Goal: Task Accomplishment & Management: Manage account settings

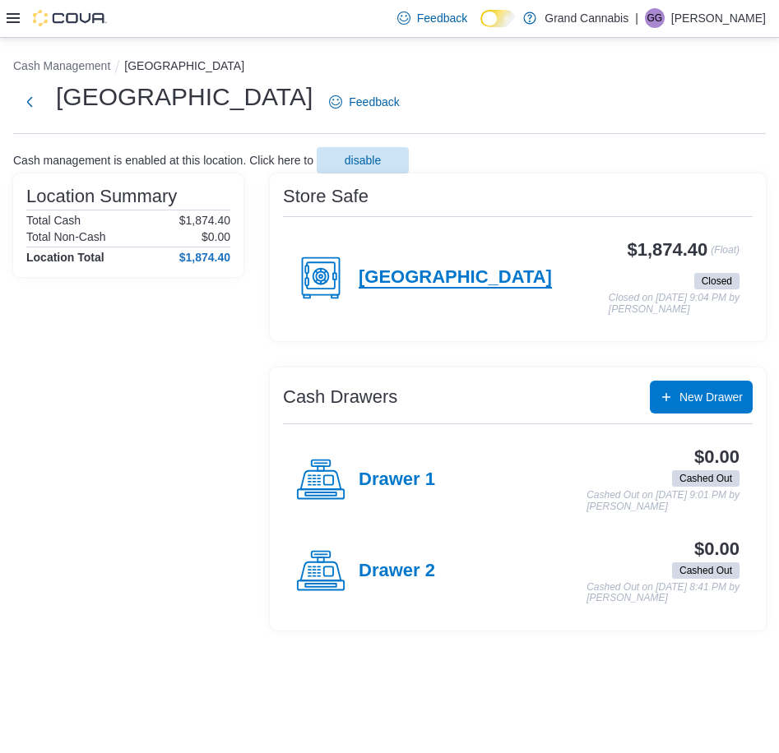
click at [406, 281] on h4 "[GEOGRAPHIC_DATA]" at bounding box center [455, 277] width 193 height 21
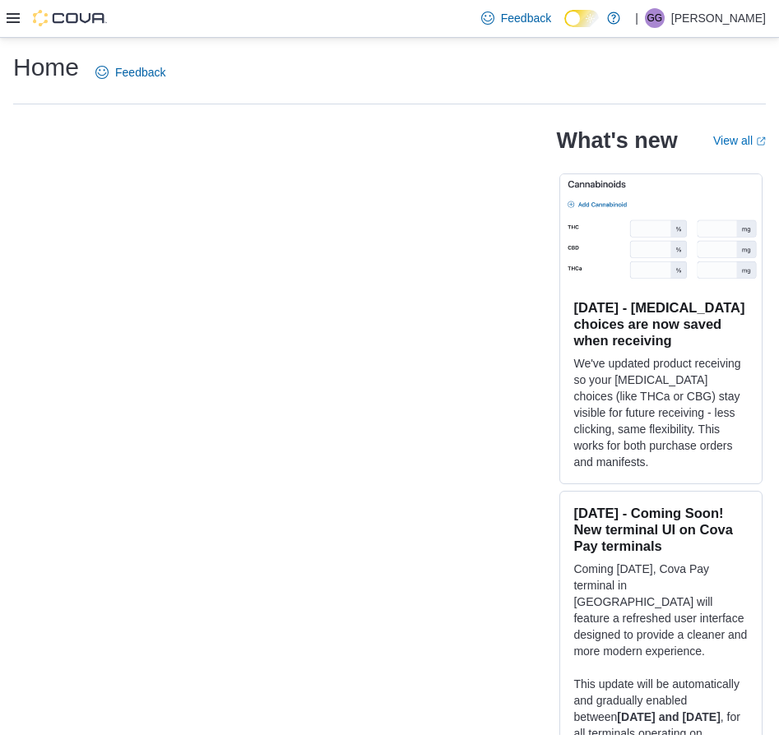
click at [16, 25] on icon at bounding box center [13, 18] width 13 height 13
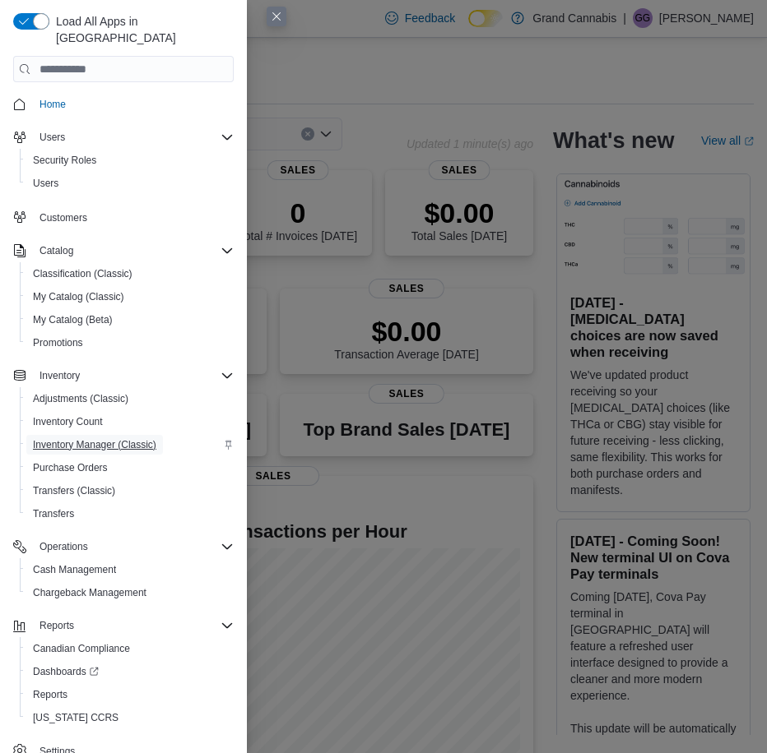
click at [137, 438] on span "Inventory Manager (Classic)" at bounding box center [94, 444] width 123 height 13
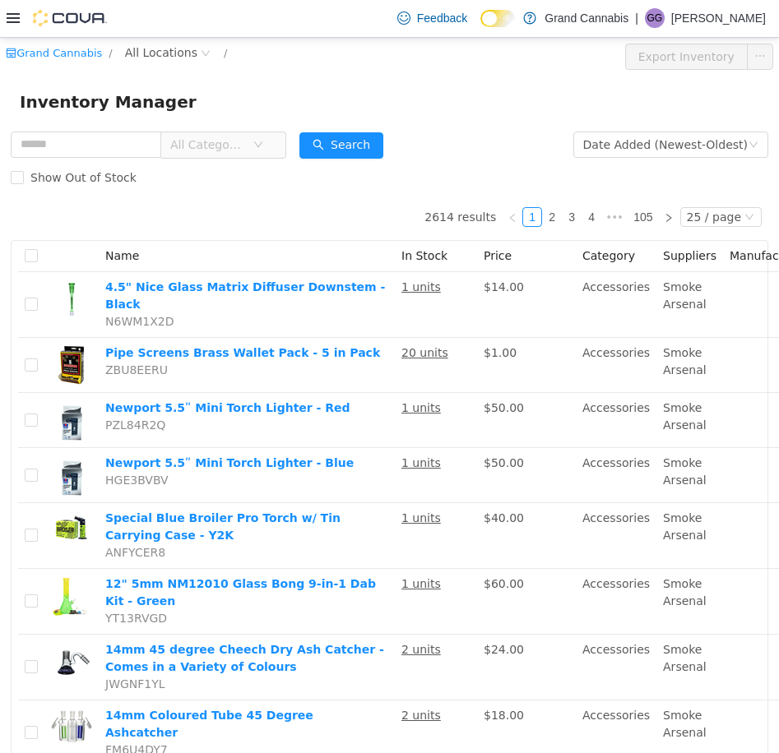
click at [3, 20] on div "Feedback Dark Mode Grand Cannabis | GG [PERSON_NAME]" at bounding box center [389, 19] width 779 height 38
click at [16, 20] on icon at bounding box center [13, 18] width 13 height 13
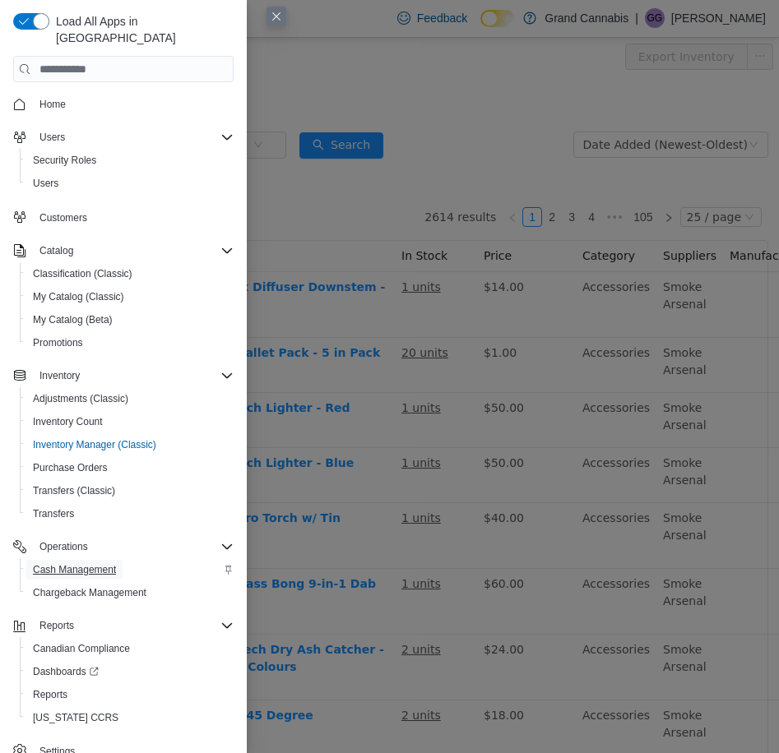
click at [92, 563] on span "Cash Management" at bounding box center [74, 569] width 83 height 13
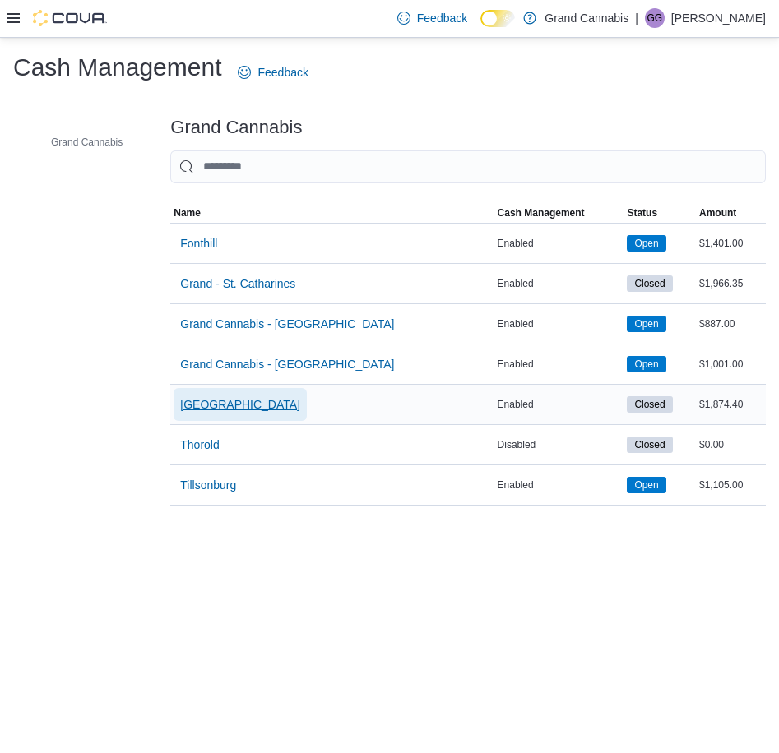
click at [227, 399] on span "[GEOGRAPHIC_DATA]" at bounding box center [240, 404] width 120 height 16
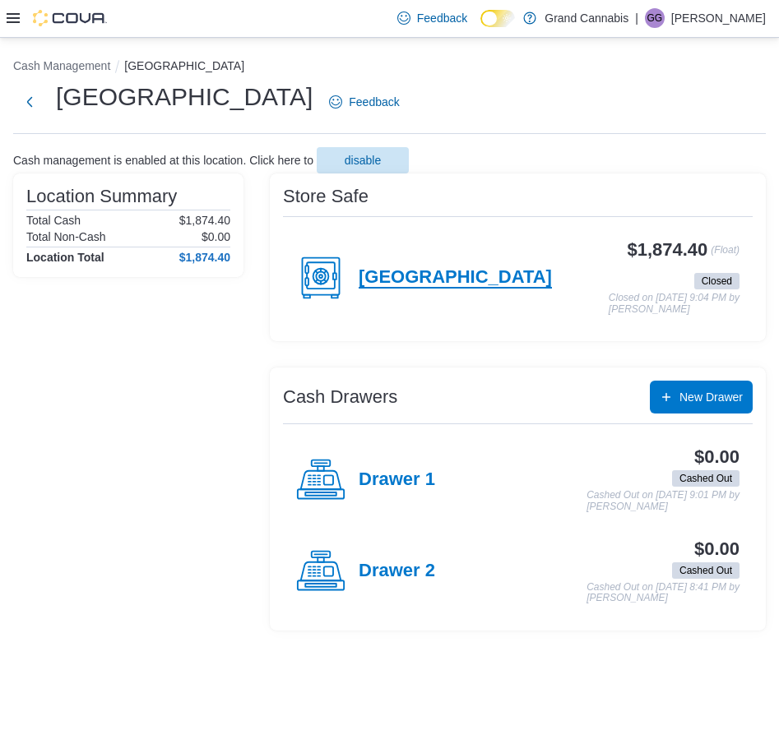
click at [368, 277] on h4 "[GEOGRAPHIC_DATA]" at bounding box center [455, 277] width 193 height 21
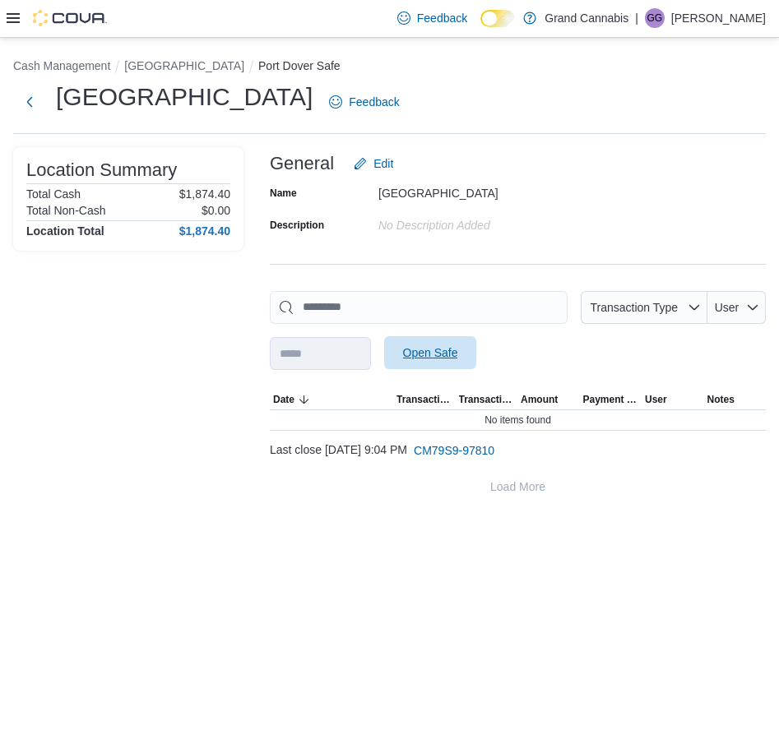
click at [455, 347] on span "Open Safe" at bounding box center [430, 353] width 55 height 16
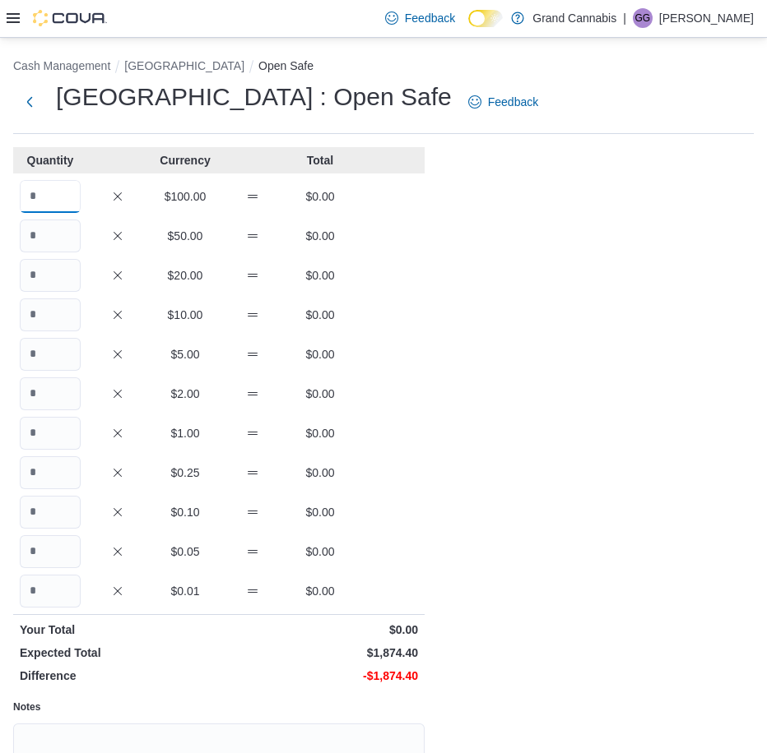
click at [59, 188] on input "Quantity" at bounding box center [50, 196] width 61 height 33
type input "*"
type input "**"
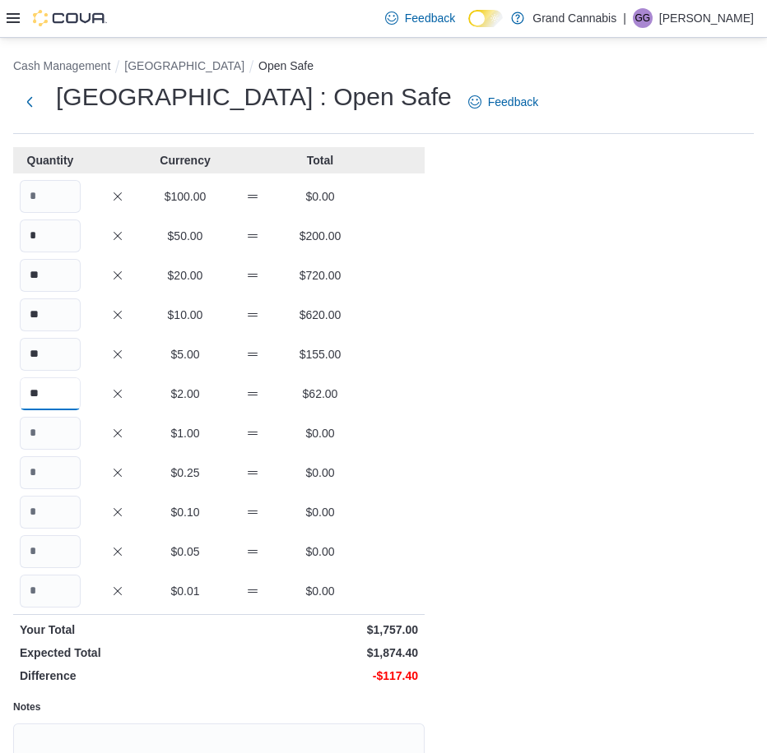
type input "**"
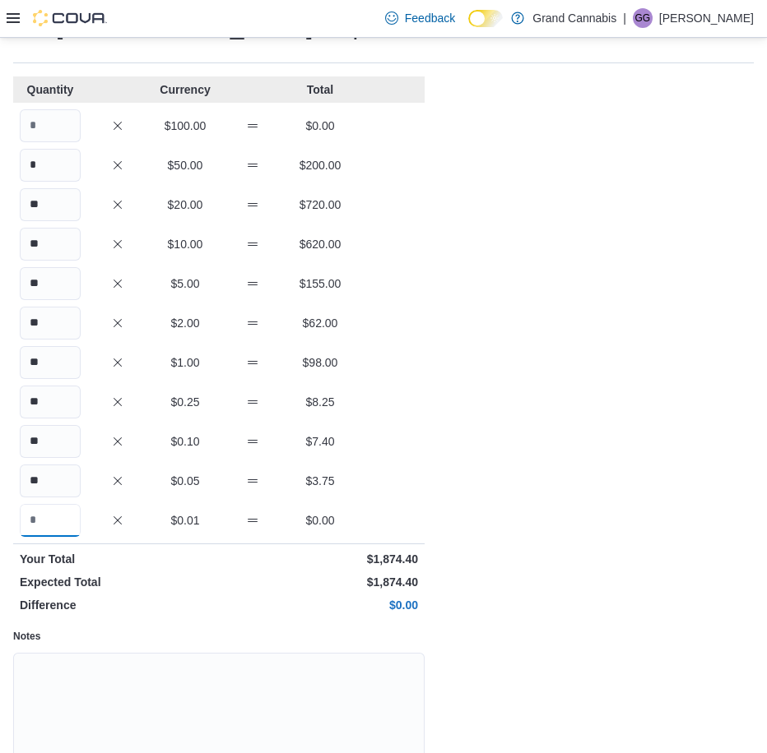
scroll to position [164, 0]
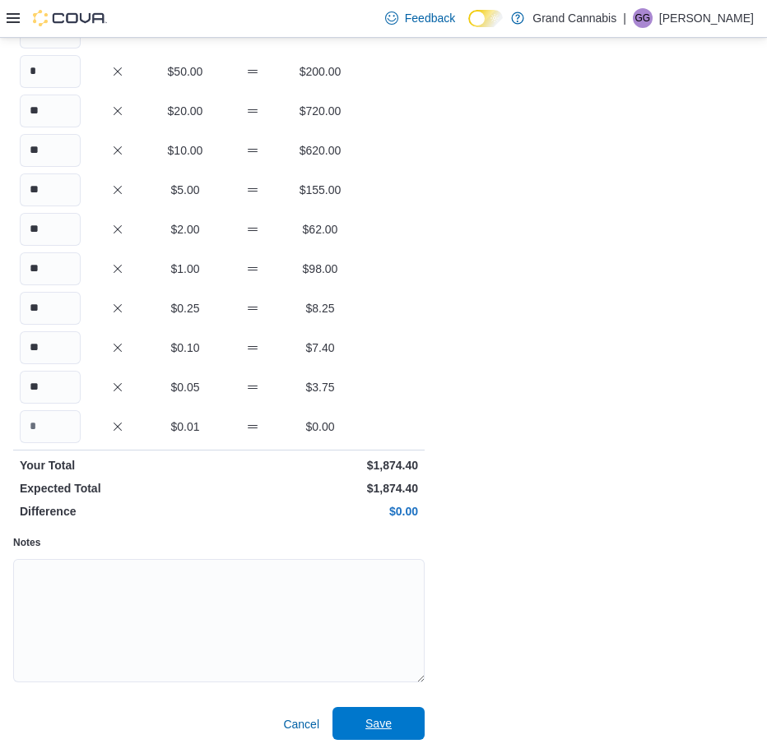
click at [388, 717] on span "Save" at bounding box center [378, 724] width 26 height 16
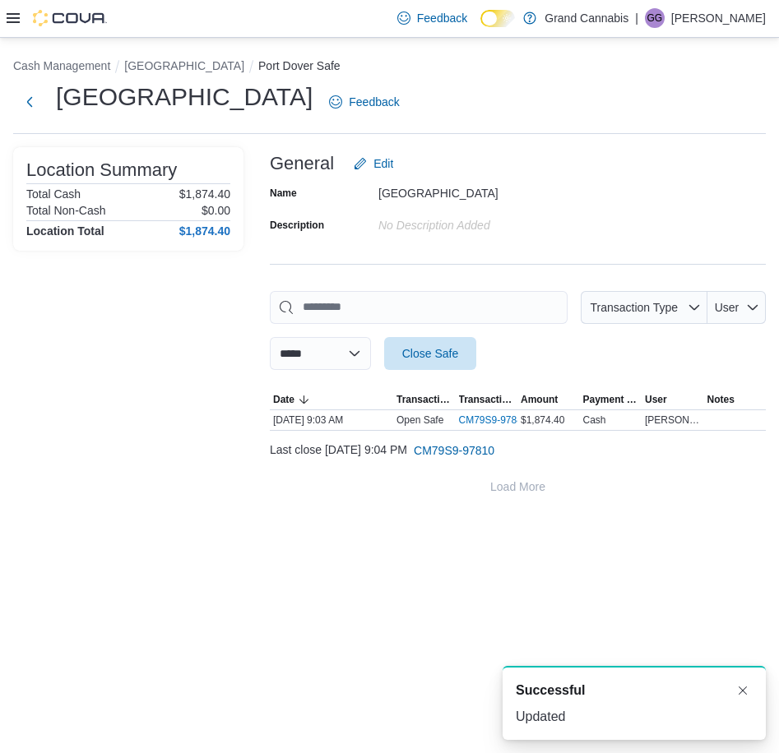
click at [7, 16] on icon at bounding box center [13, 18] width 13 height 13
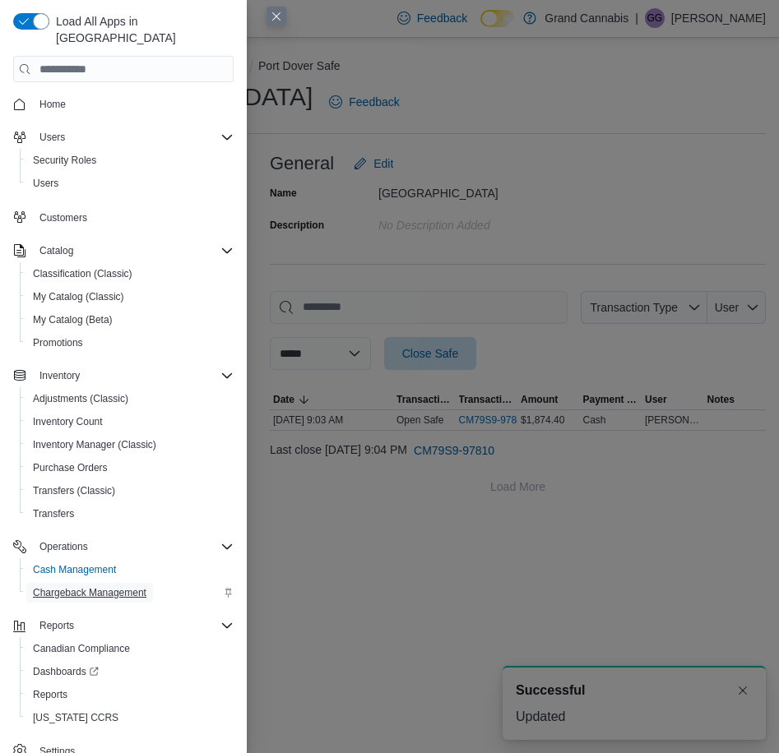
click at [123, 586] on span "Chargeback Management" at bounding box center [89, 592] width 113 height 13
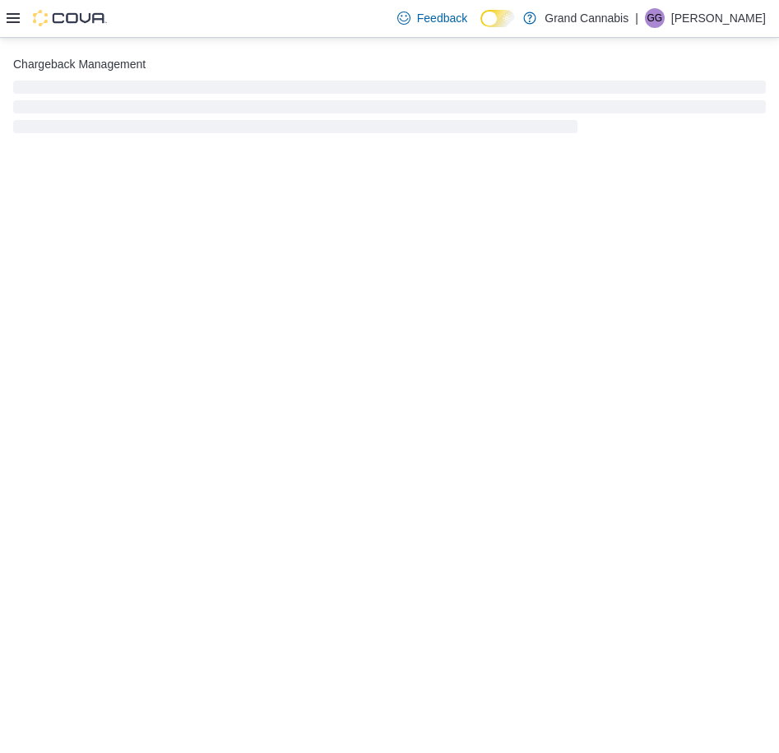
click at [11, 18] on icon at bounding box center [13, 18] width 13 height 10
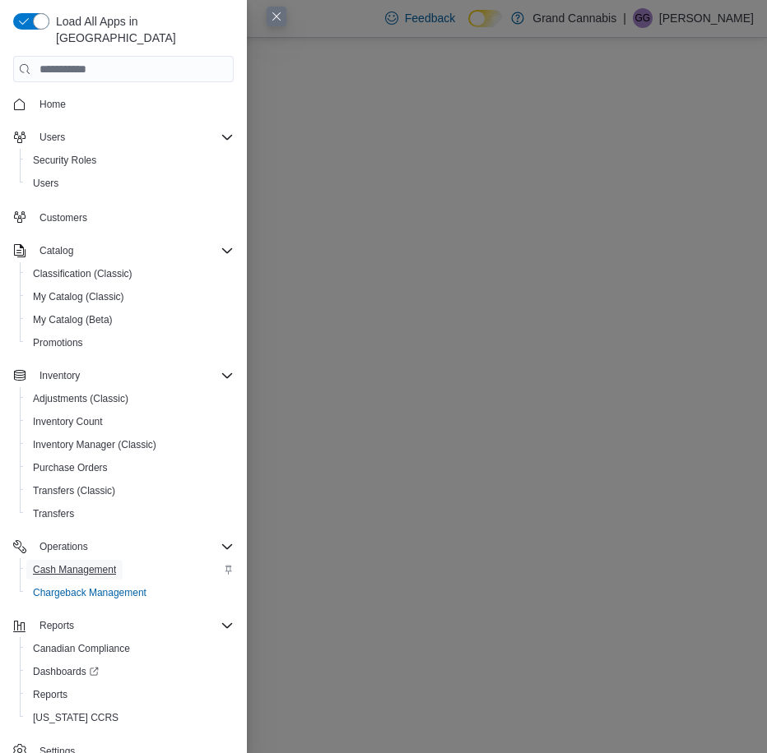
click at [87, 563] on span "Cash Management" at bounding box center [74, 569] width 83 height 13
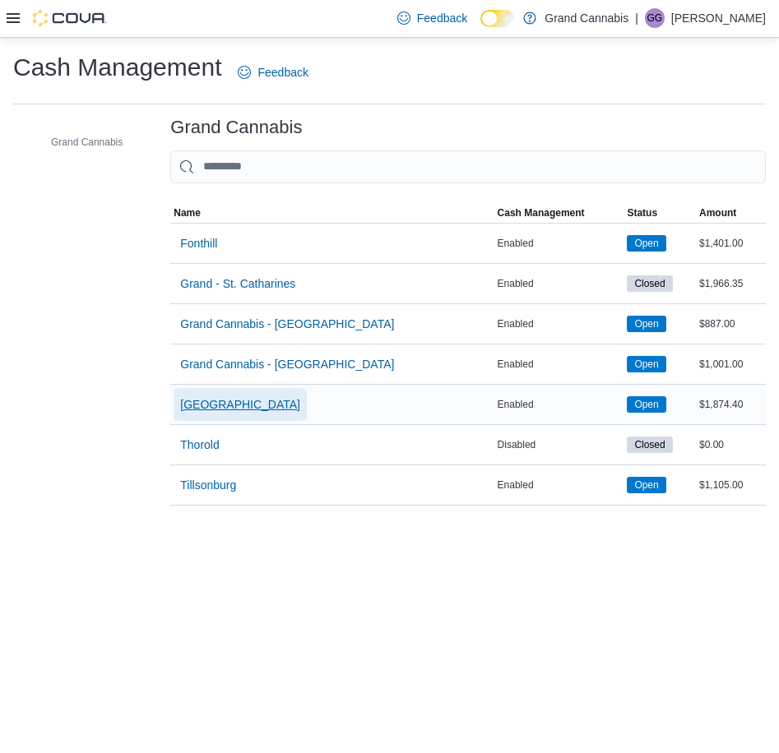
click at [199, 410] on span "[GEOGRAPHIC_DATA]" at bounding box center [240, 404] width 120 height 16
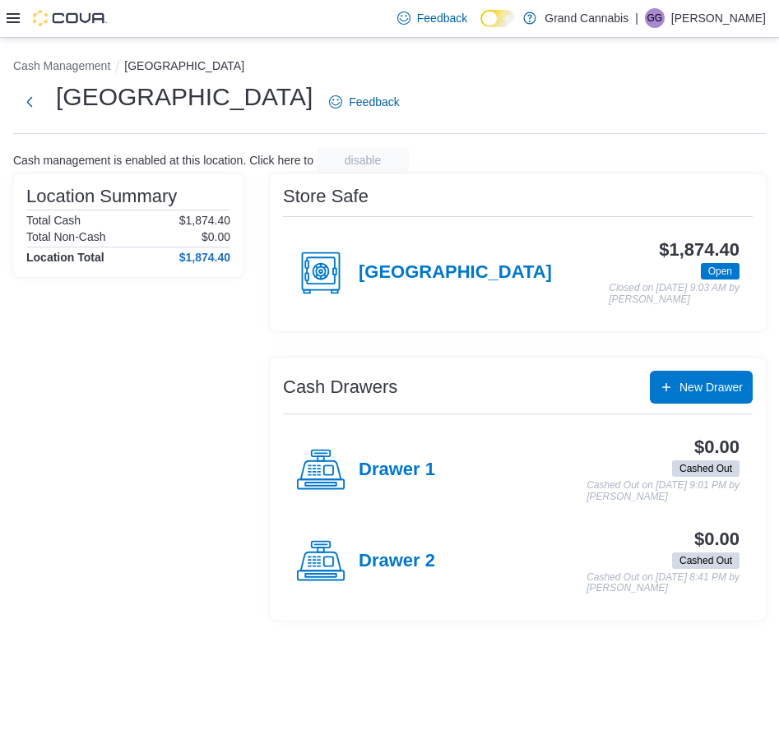
click at [366, 462] on h4 "Drawer 1" at bounding box center [397, 470] width 76 height 21
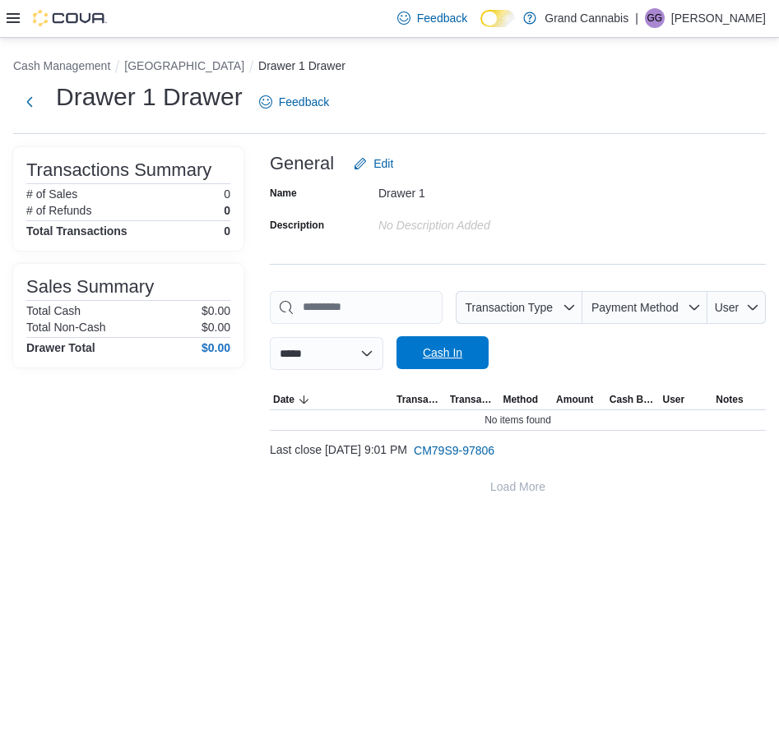
click at [454, 347] on span "Cash In" at bounding box center [442, 353] width 39 height 16
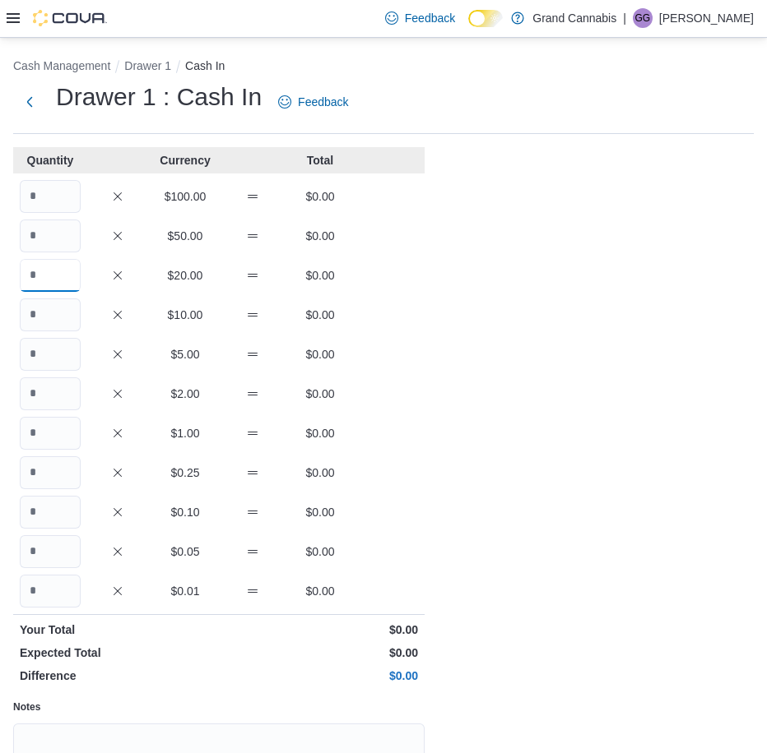
drag, startPoint x: 56, startPoint y: 282, endPoint x: 225, endPoint y: 294, distance: 169.0
click at [56, 281] on input "Quantity" at bounding box center [50, 275] width 61 height 33
type input "*"
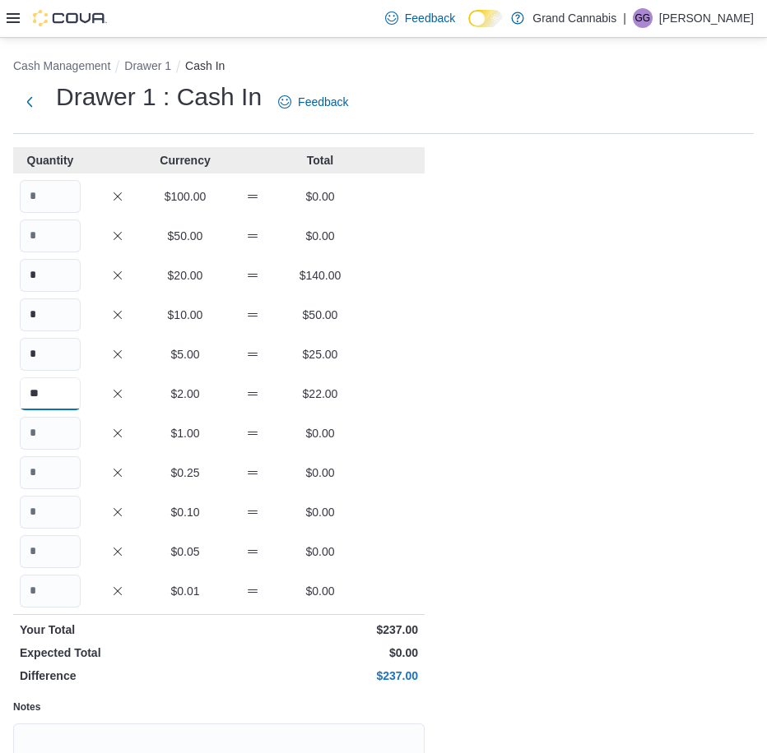
type input "**"
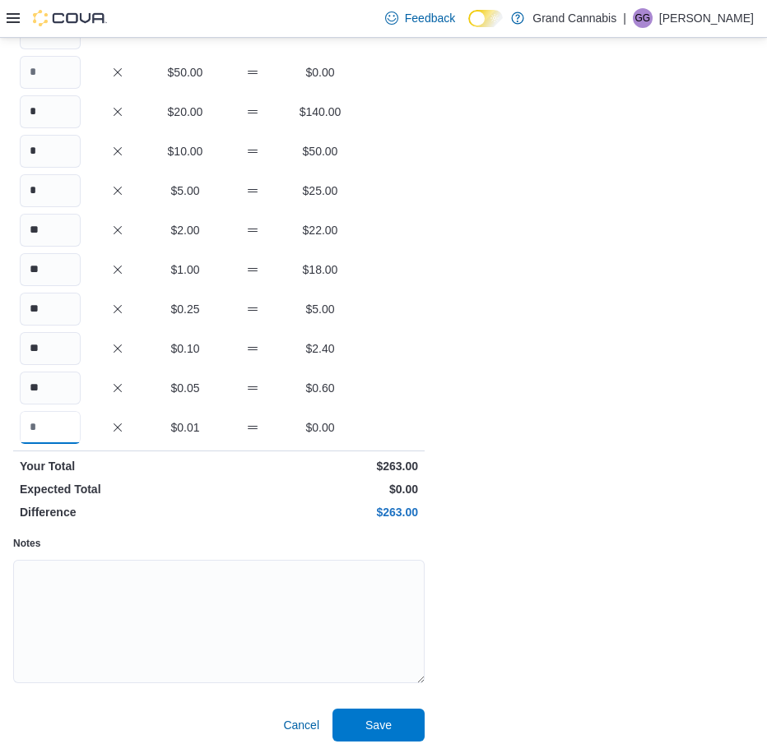
scroll to position [164, 0]
click at [377, 734] on span "Save" at bounding box center [378, 723] width 72 height 33
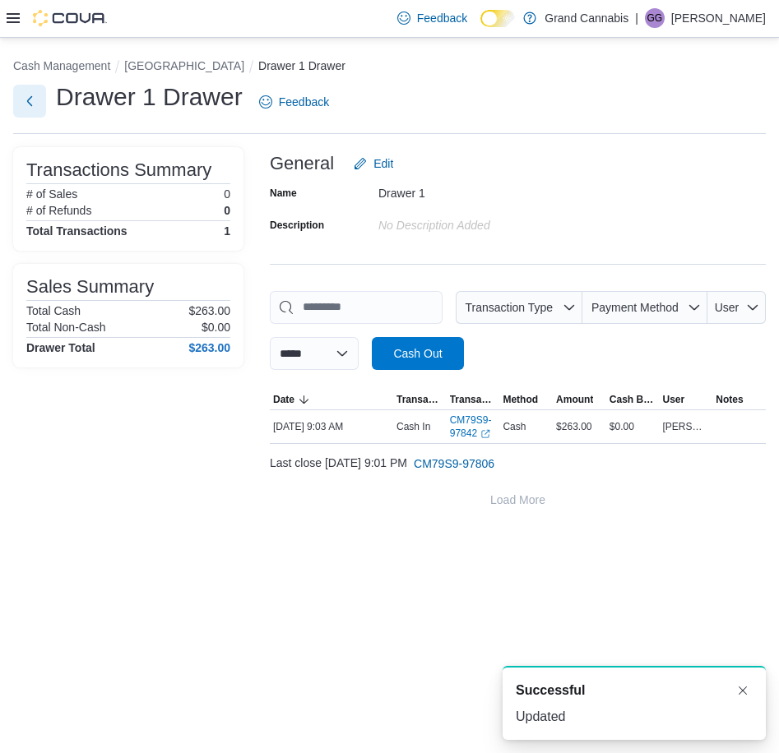
click at [33, 99] on button "Next" at bounding box center [29, 101] width 33 height 33
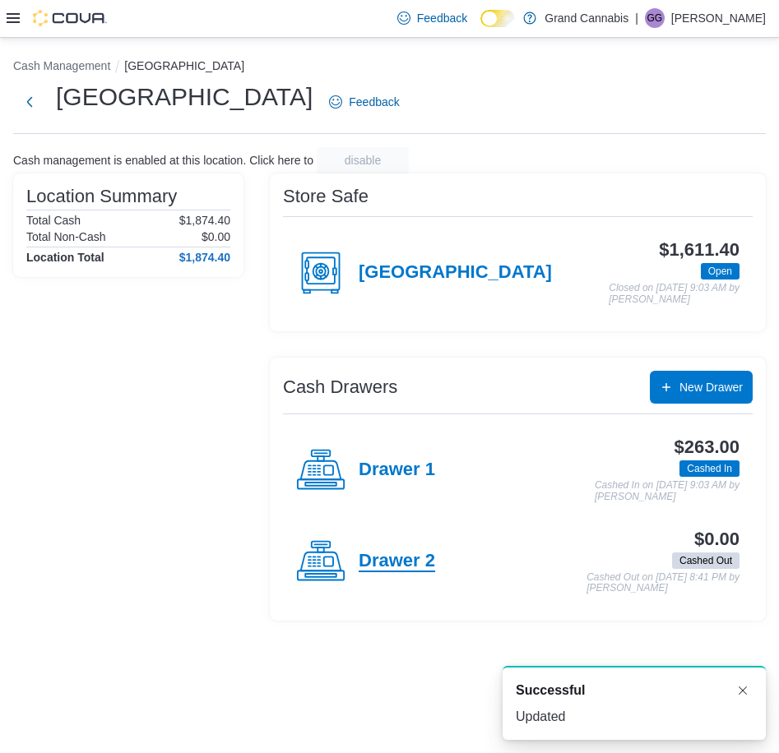
click at [373, 563] on h4 "Drawer 2" at bounding box center [397, 561] width 76 height 21
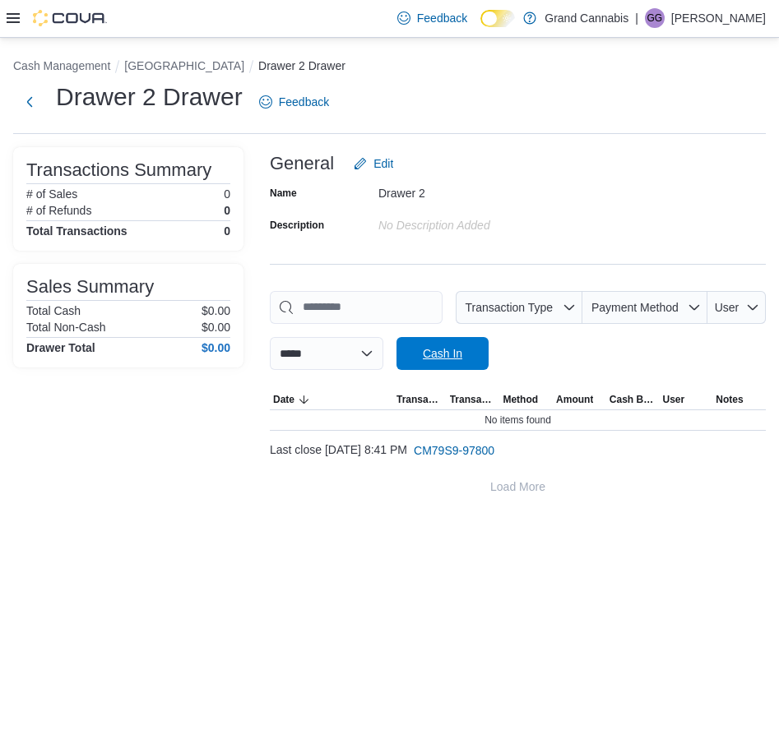
click at [479, 351] on span "Cash In" at bounding box center [442, 353] width 72 height 33
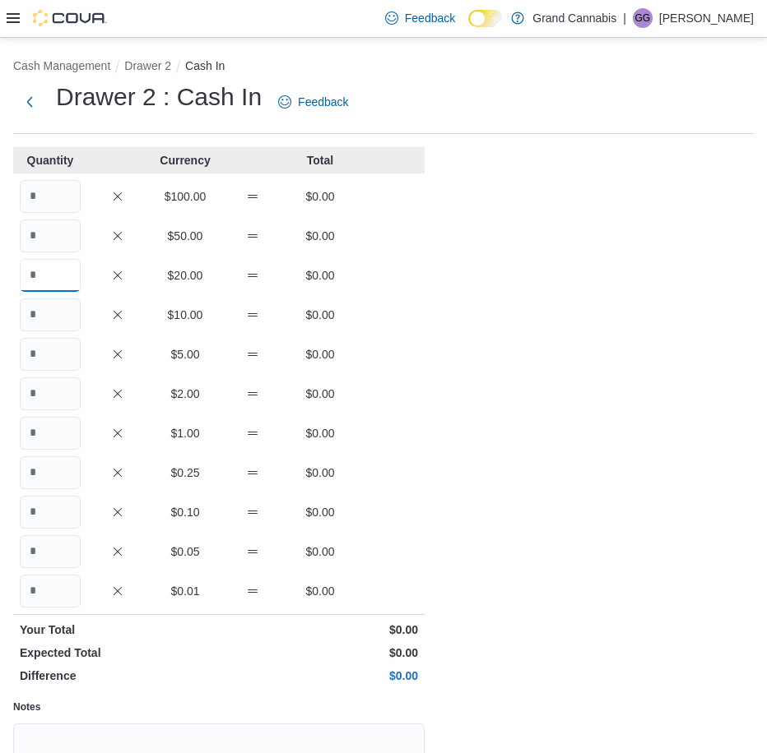
click at [63, 290] on input "Quantity" at bounding box center [50, 275] width 61 height 33
type input "*"
type input "**"
type input "*"
type input "**"
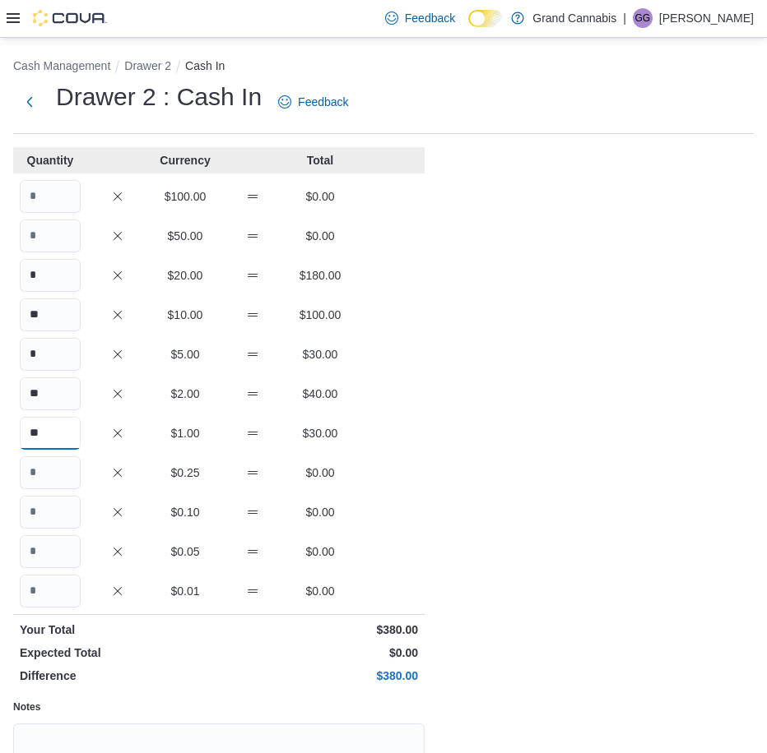
type input "**"
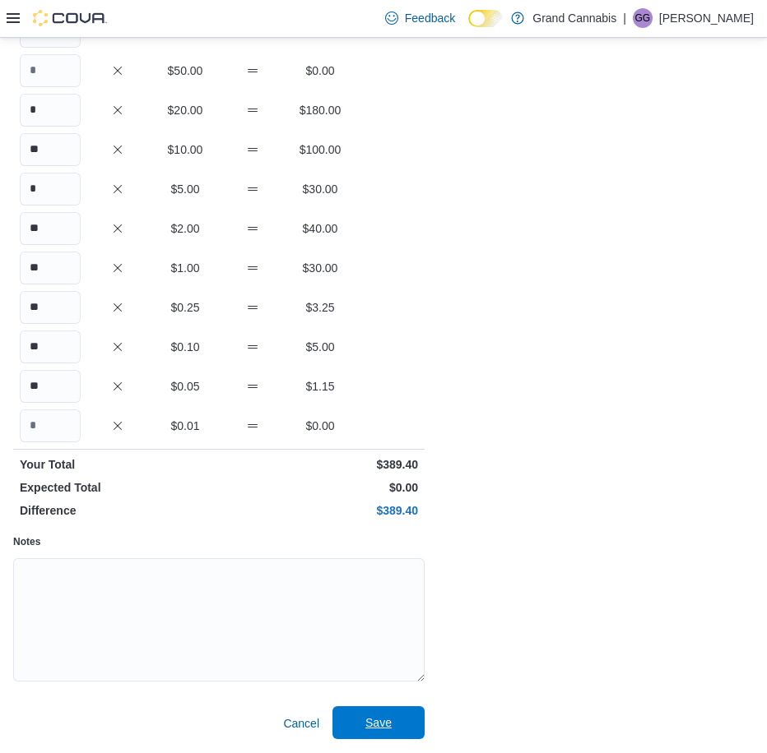
click at [401, 724] on span "Save" at bounding box center [378, 722] width 72 height 33
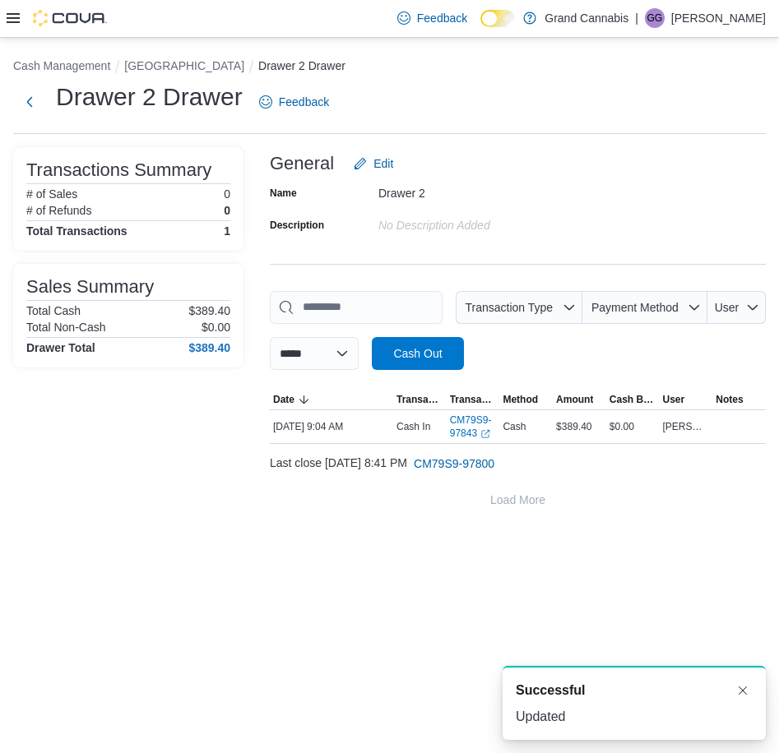
click at [7, 16] on icon at bounding box center [13, 18] width 13 height 13
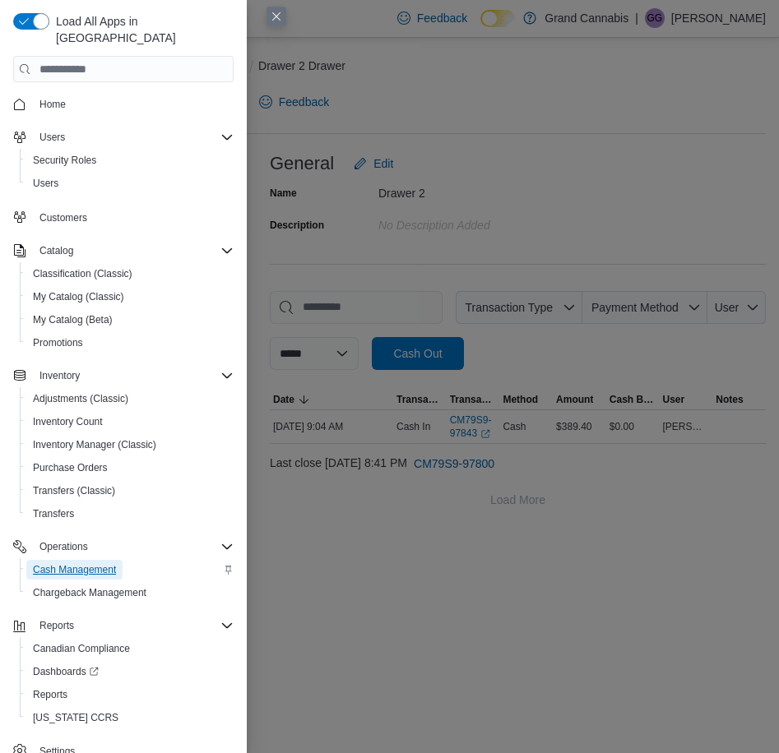
click at [94, 563] on span "Cash Management" at bounding box center [74, 569] width 83 height 13
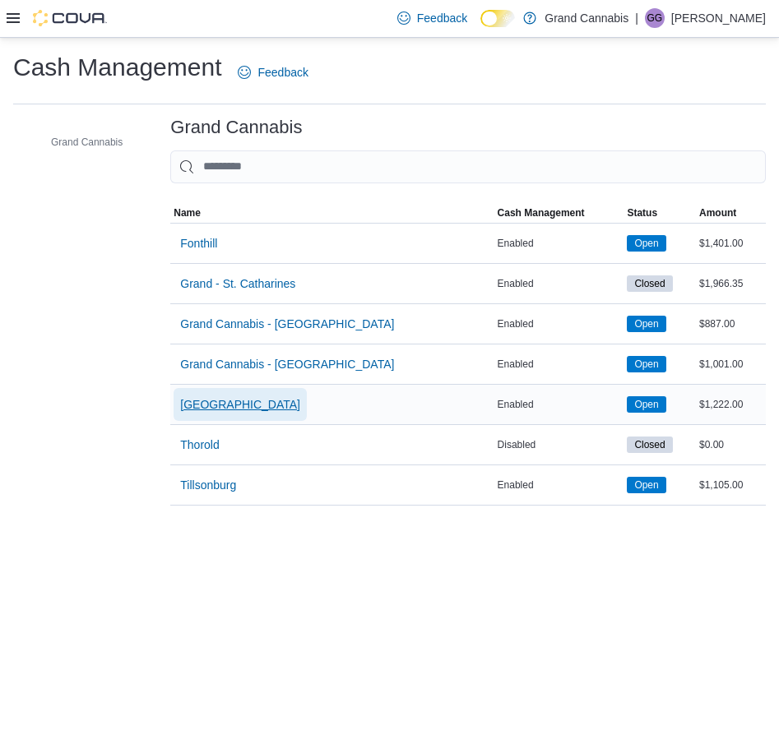
click at [225, 415] on span "[GEOGRAPHIC_DATA]" at bounding box center [240, 404] width 120 height 33
